Goal: Check status: Check status

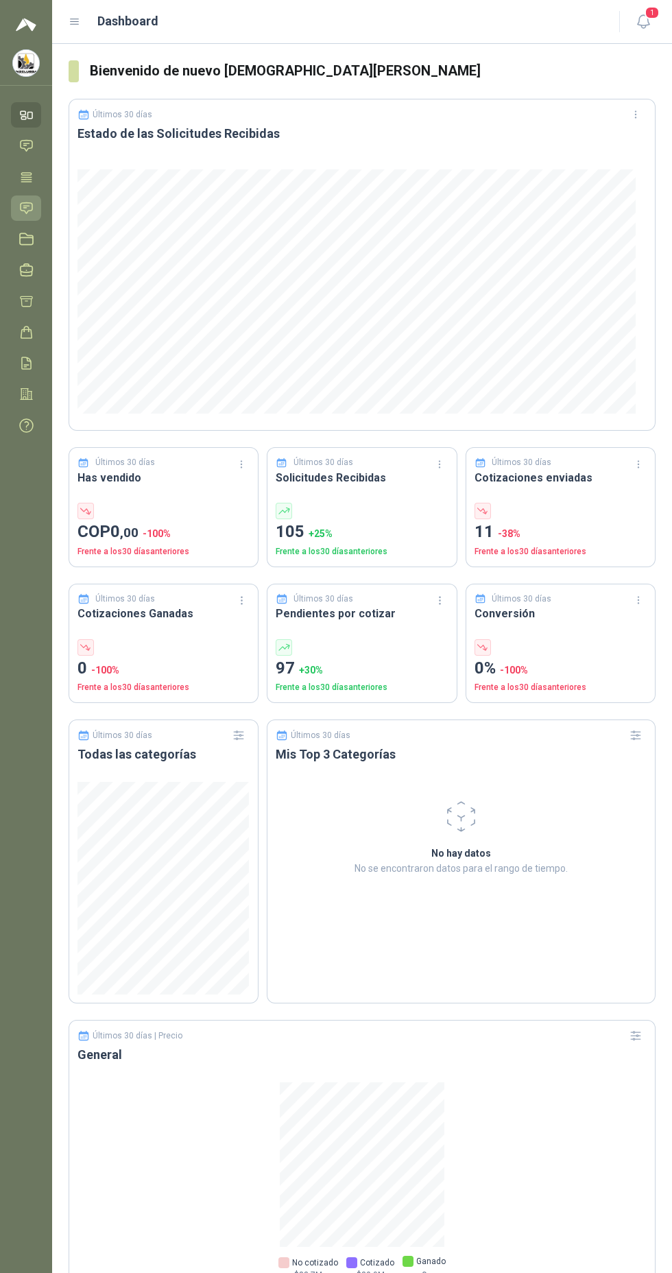
click at [21, 206] on icon at bounding box center [27, 207] width 12 height 11
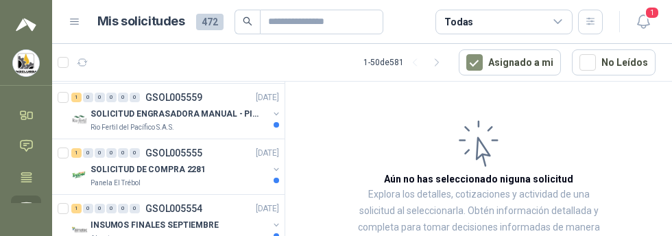
scroll to position [109, 0]
click at [130, 112] on p "SOLICITUD ENGRASADORA MANUAL - PICHINDE" at bounding box center [176, 114] width 171 height 13
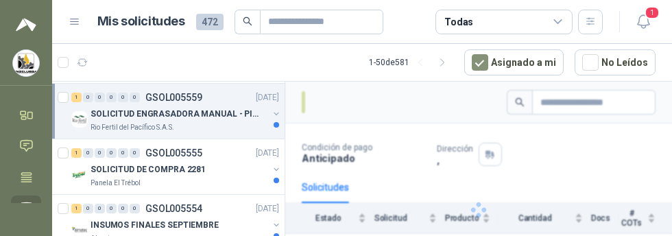
scroll to position [5, 0]
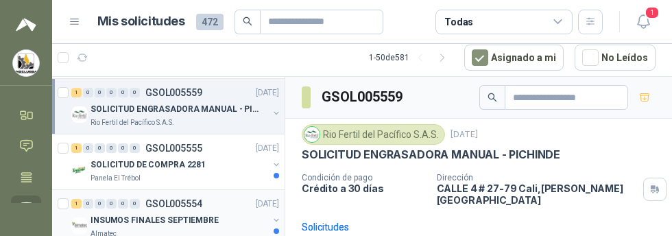
click at [141, 228] on div "Almatec" at bounding box center [180, 233] width 178 height 11
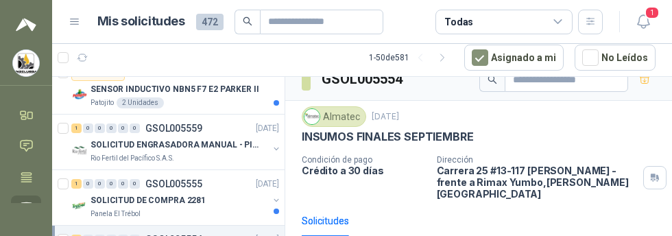
scroll to position [71, 0]
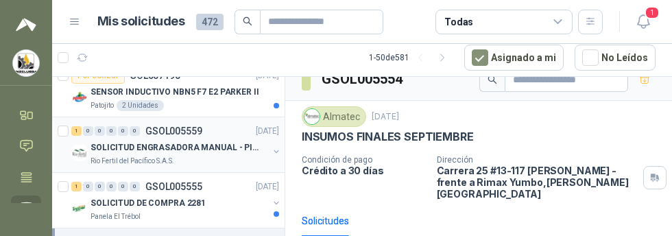
click at [134, 156] on p "Rio Fertil del Pacífico S.A.S." at bounding box center [133, 161] width 84 height 11
